Goal: Transaction & Acquisition: Purchase product/service

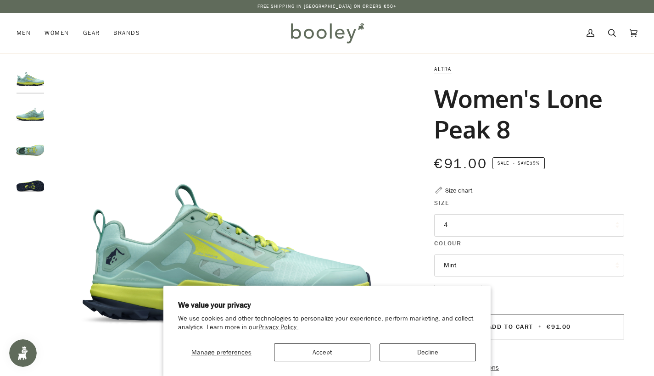
scroll to position [59, 0]
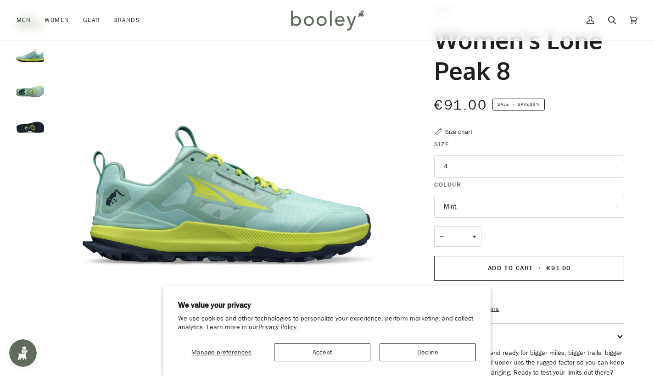
click at [472, 171] on button "4" at bounding box center [529, 167] width 190 height 22
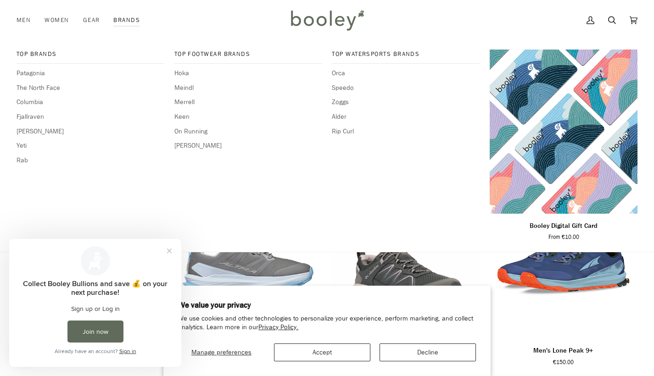
scroll to position [437, 0]
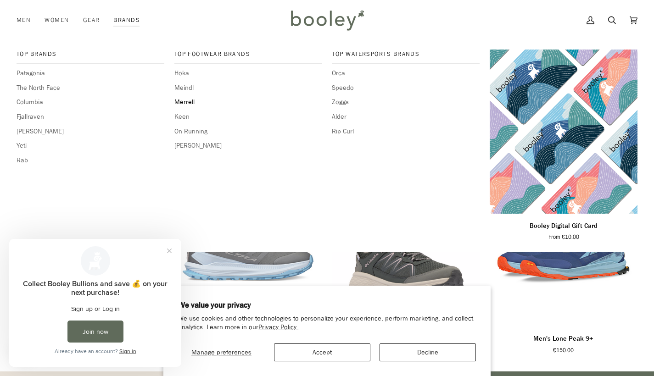
click at [188, 101] on span "Merrell" at bounding box center [248, 102] width 148 height 10
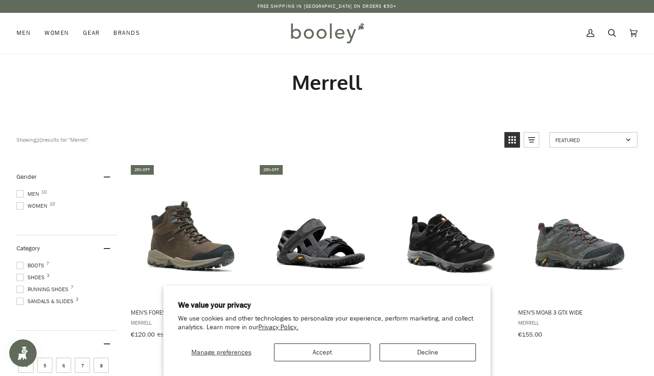
click at [409, 354] on button "Decline" at bounding box center [428, 353] width 96 height 18
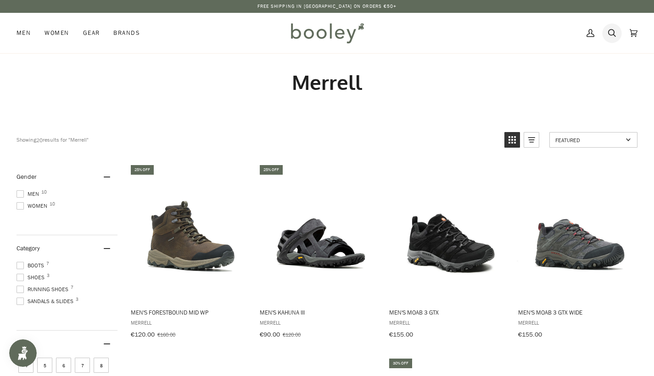
click at [609, 34] on icon at bounding box center [612, 33] width 8 height 8
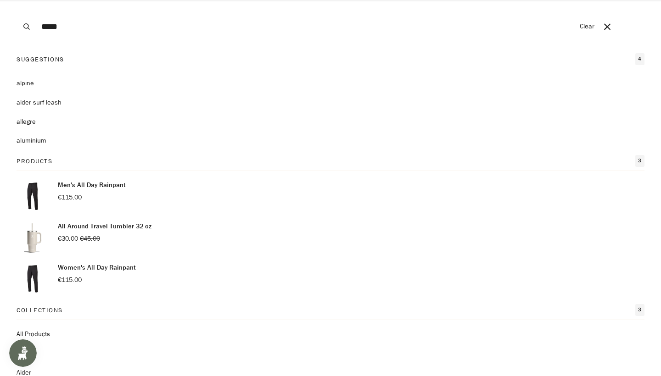
type input "*****"
click at [27, 27] on button "Search" at bounding box center [27, 26] width 20 height 53
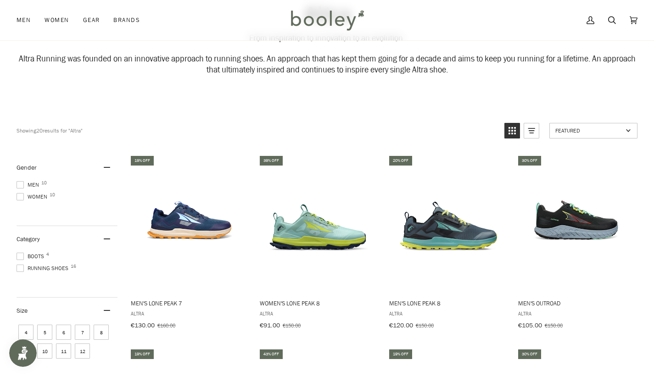
scroll to position [177, 0]
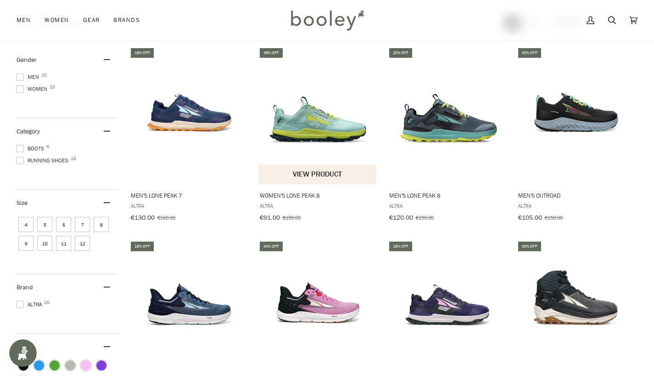
click at [328, 129] on img "Women's Lone Peak 8" at bounding box center [317, 115] width 119 height 119
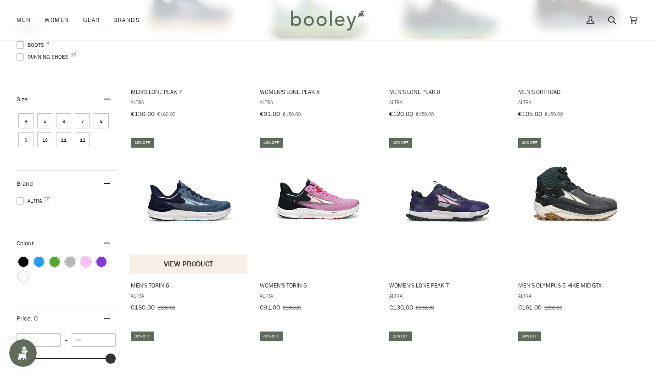
scroll to position [87, 0]
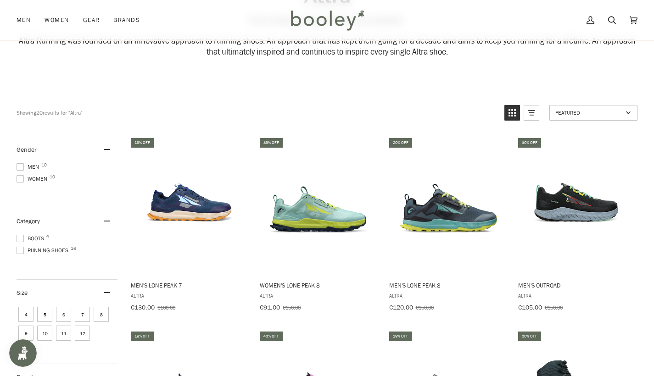
click at [66, 317] on span "6" at bounding box center [63, 314] width 15 height 15
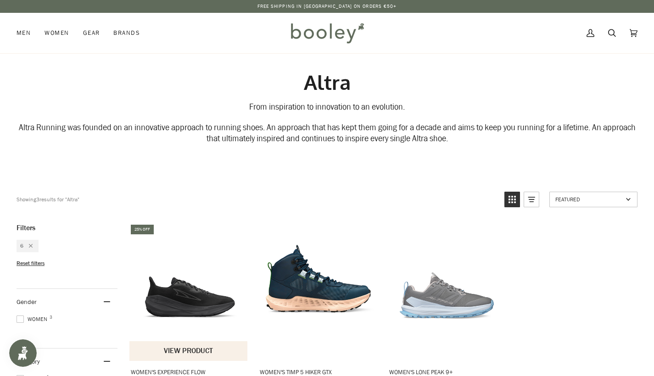
scroll to position [66, 0]
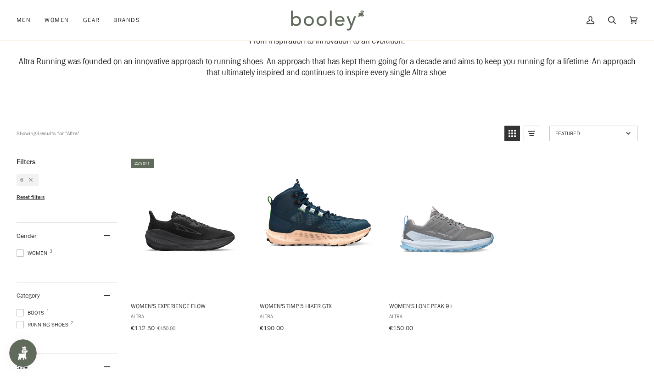
scroll to position [34, 0]
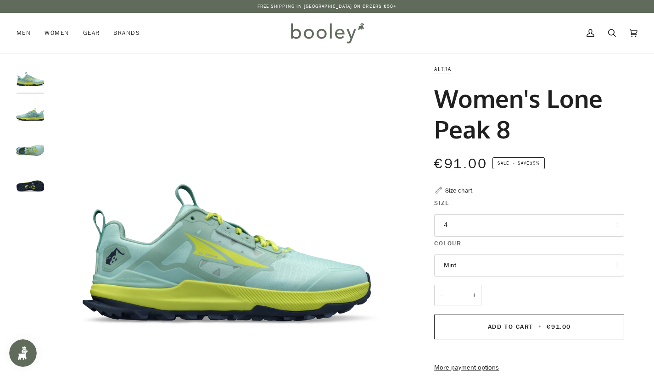
click at [463, 228] on button "4" at bounding box center [529, 225] width 190 height 22
